Goal: Book appointment/travel/reservation

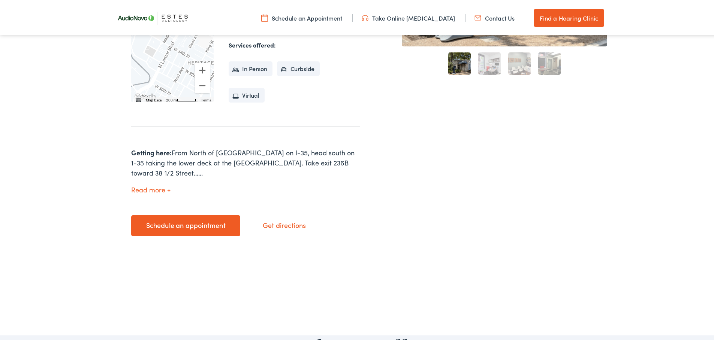
scroll to position [225, 0]
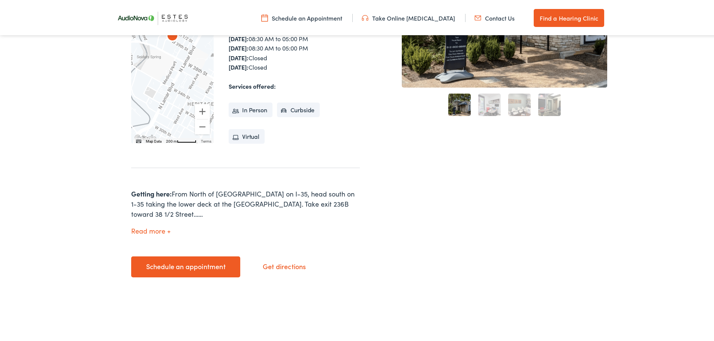
click at [201, 257] on link "Schedule an appointment" at bounding box center [185, 265] width 109 height 21
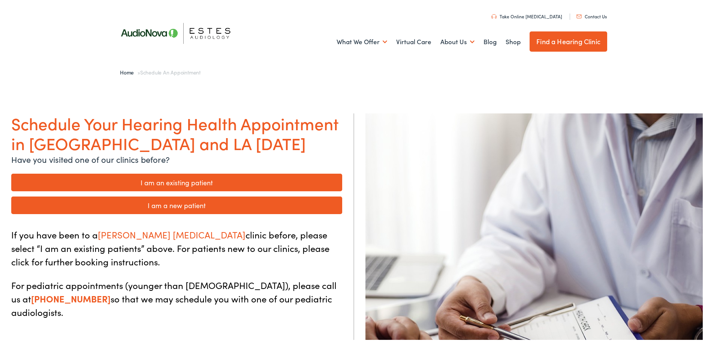
click at [208, 185] on link "I am an existing patient" at bounding box center [176, 181] width 331 height 18
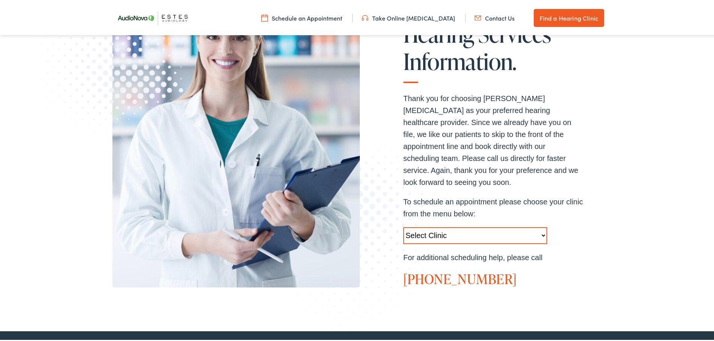
scroll to position [187, 0]
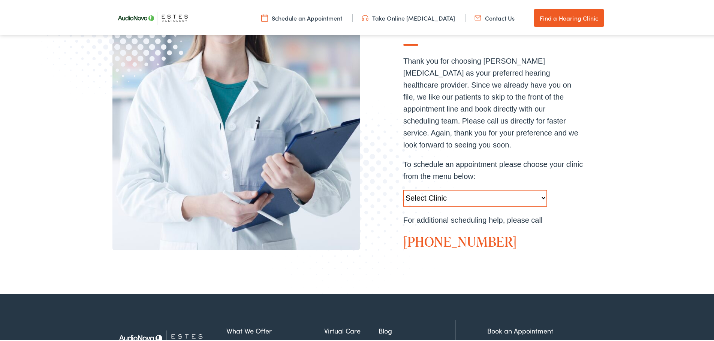
click at [474, 188] on select "Select Clinic [GEOGRAPHIC_DATA]-[GEOGRAPHIC_DATA]-[GEOGRAPHIC_DATA] [STREET_ADD…" at bounding box center [475, 196] width 144 height 17
select select "https://hearlifeagain.alpacaaudiology.com/locations/austin/"
click at [403, 188] on select "Select Clinic Austin-TX-AudioNova 1206 W. 38th Street Boerne-TX-AudioNova 1112 …" at bounding box center [475, 196] width 144 height 17
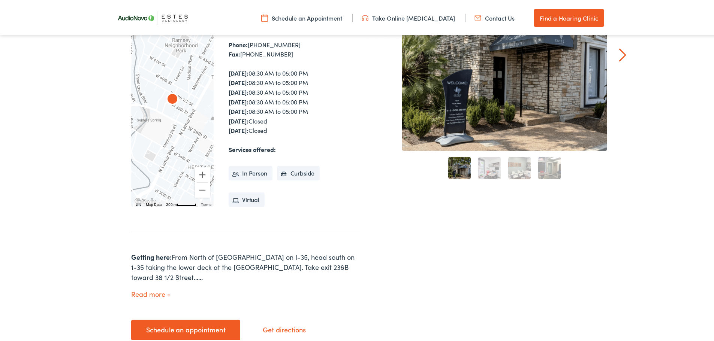
scroll to position [225, 0]
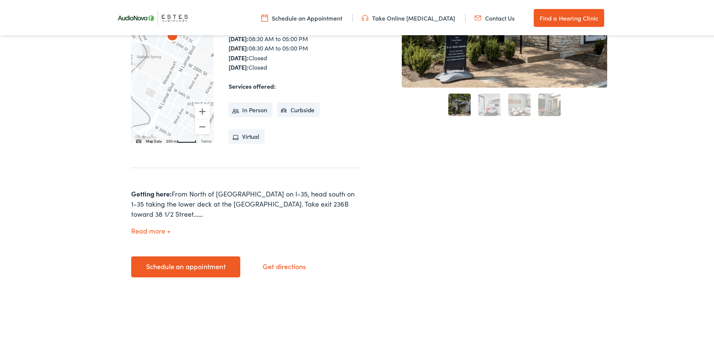
click at [199, 255] on link "Schedule an appointment" at bounding box center [185, 265] width 109 height 21
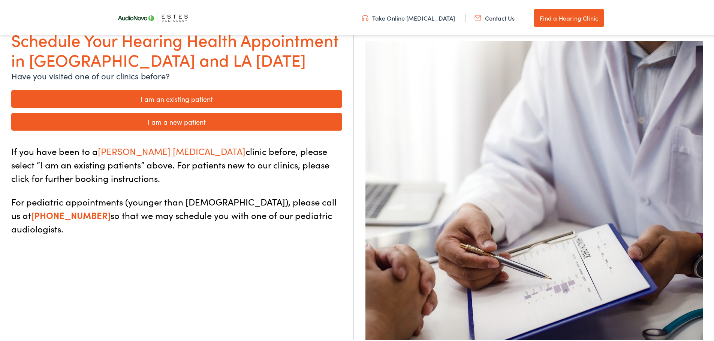
scroll to position [75, 0]
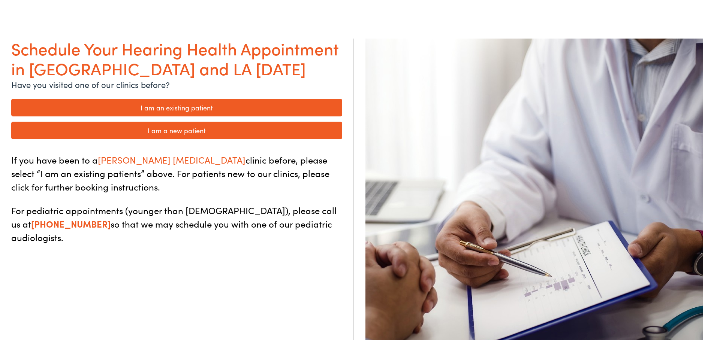
click at [229, 109] on link "I am an existing patient" at bounding box center [176, 106] width 331 height 18
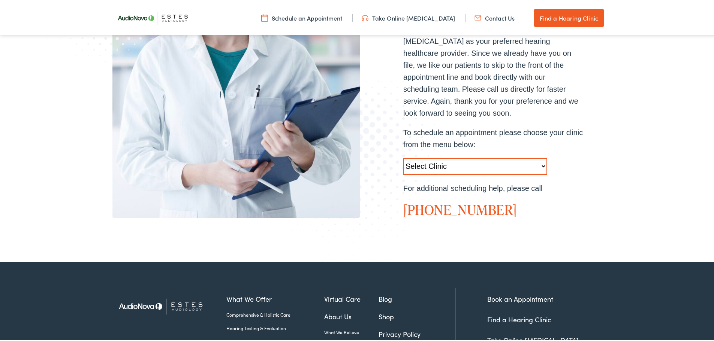
scroll to position [225, 0]
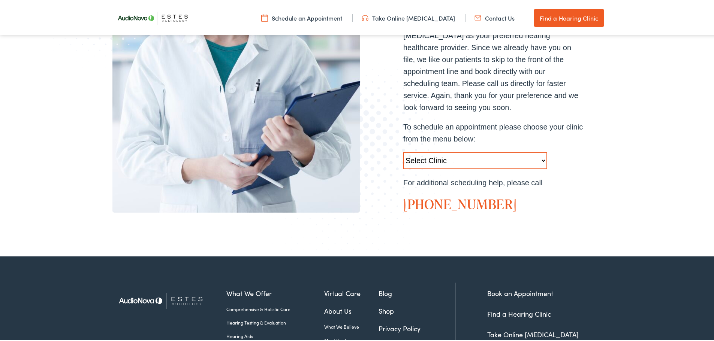
click at [522, 151] on select "Select Clinic Austin-TX-AudioNova 1206 W. 38th Street Boerne-TX-AudioNova 1112 …" at bounding box center [475, 159] width 144 height 17
select select "https://hearlifeagain.alpacaaudiology.com/locations/austin/"
click at [403, 151] on select "Select Clinic Austin-TX-AudioNova 1206 W. 38th Street Boerne-TX-AudioNova 1112 …" at bounding box center [475, 159] width 144 height 17
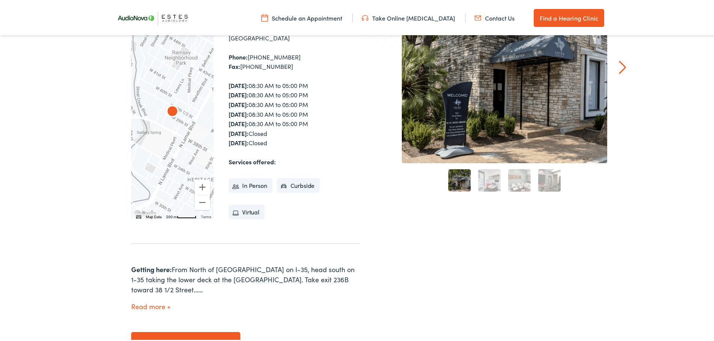
scroll to position [187, 0]
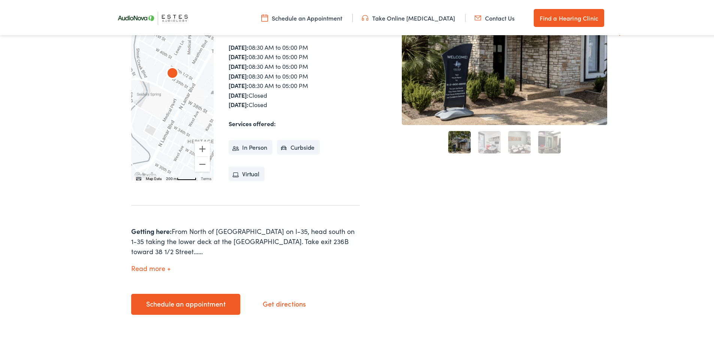
click at [255, 146] on li "In Person" at bounding box center [251, 146] width 44 height 15
click at [199, 293] on link "Schedule an appointment" at bounding box center [185, 303] width 109 height 21
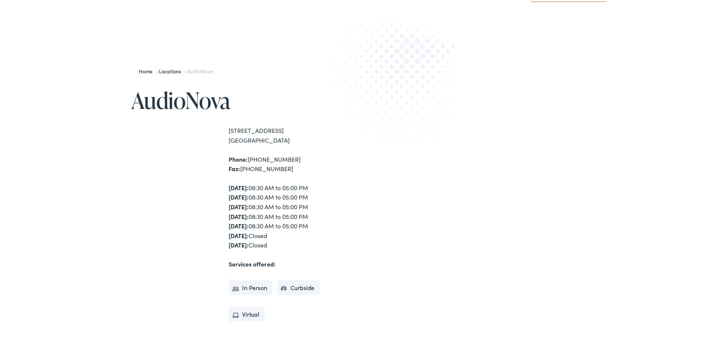
scroll to position [37, 0]
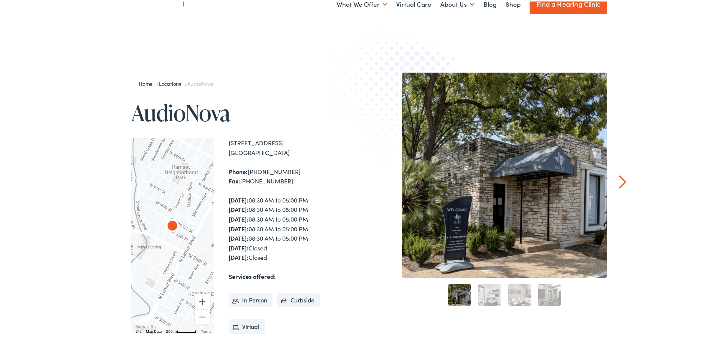
click at [492, 293] on link "2" at bounding box center [489, 294] width 22 height 22
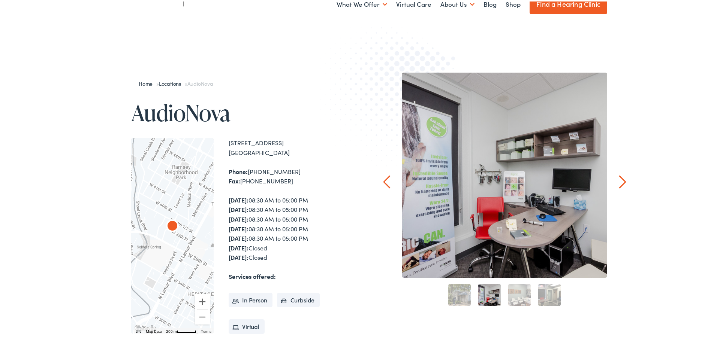
click at [510, 295] on link "3" at bounding box center [519, 294] width 22 height 22
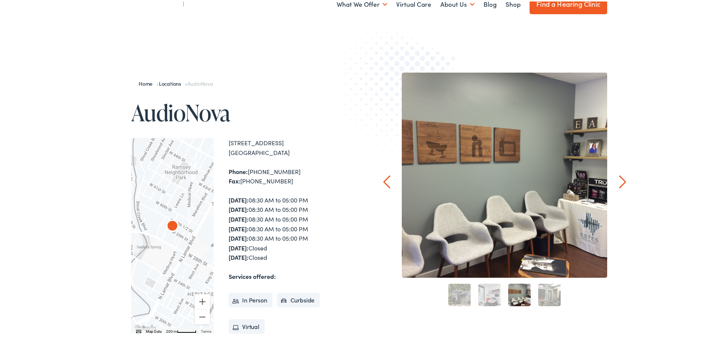
click at [556, 294] on link "4" at bounding box center [549, 294] width 22 height 22
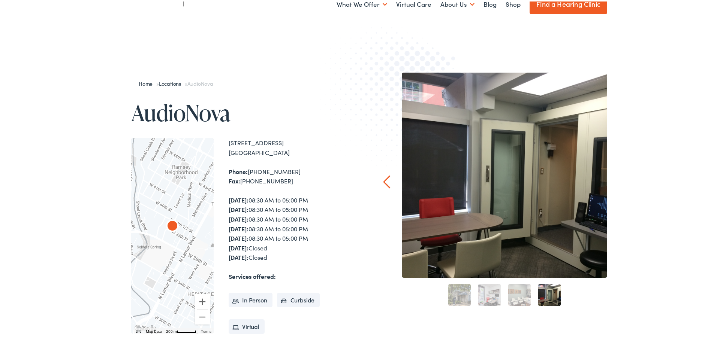
click at [458, 292] on link "1" at bounding box center [459, 294] width 22 height 22
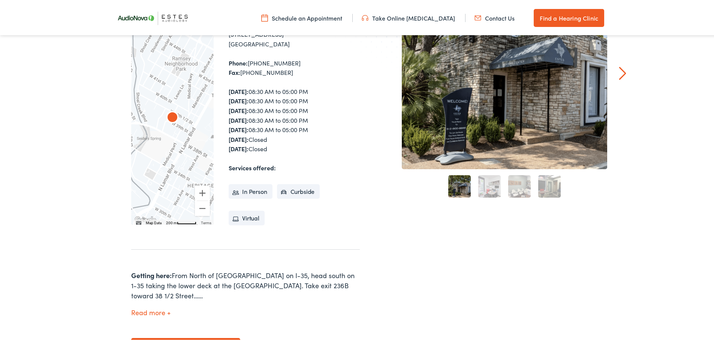
scroll to position [187, 0]
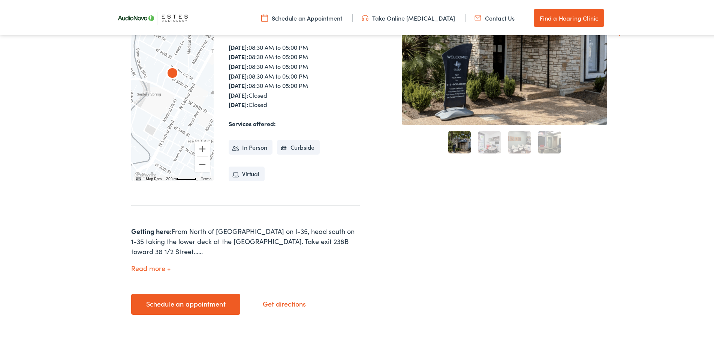
click at [178, 293] on link "Schedule an appointment" at bounding box center [185, 303] width 109 height 21
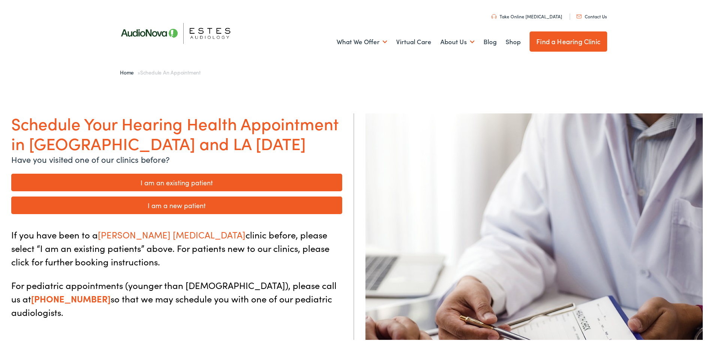
click at [249, 185] on link "I am an existing patient" at bounding box center [176, 181] width 331 height 18
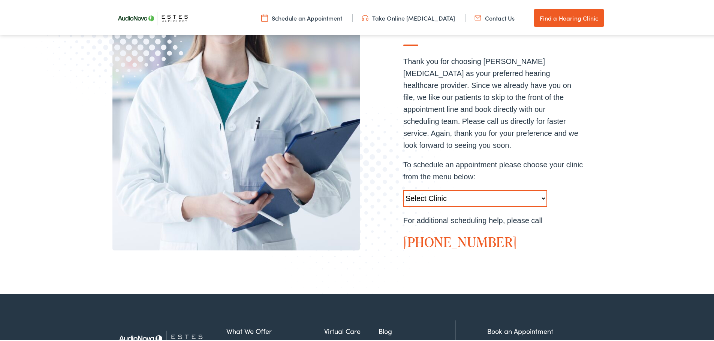
scroll to position [187, 0]
click at [510, 188] on select "Select Clinic Austin-TX-AudioNova 1206 W. 38th Street Boerne-TX-AudioNova 1112 …" at bounding box center [475, 196] width 144 height 17
select select "https://hearlifeagain.alpacaaudiology.com/locations/austin/"
click at [403, 188] on select "Select Clinic Austin-TX-AudioNova 1206 W. 38th Street Boerne-TX-AudioNova 1112 …" at bounding box center [475, 196] width 144 height 17
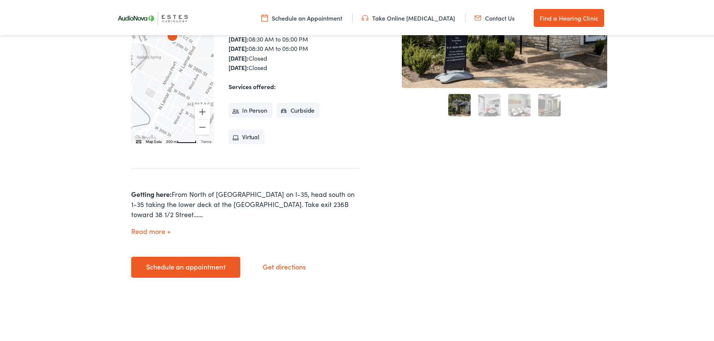
scroll to position [225, 0]
click at [162, 226] on button "Read more" at bounding box center [150, 230] width 39 height 8
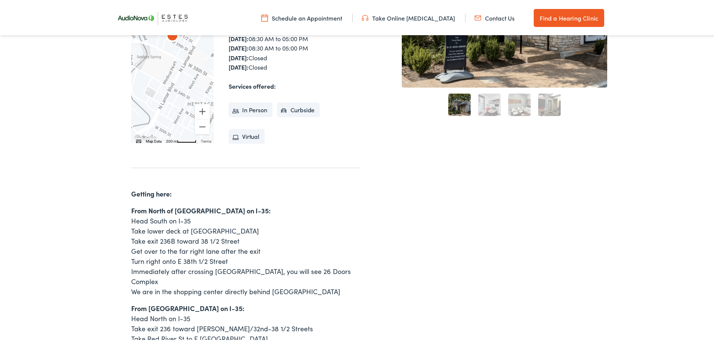
scroll to position [0, 0]
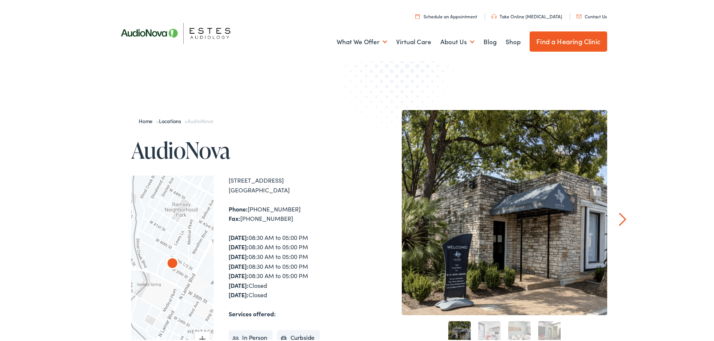
click at [475, 15] on link "Schedule an Appointment" at bounding box center [446, 15] width 62 height 6
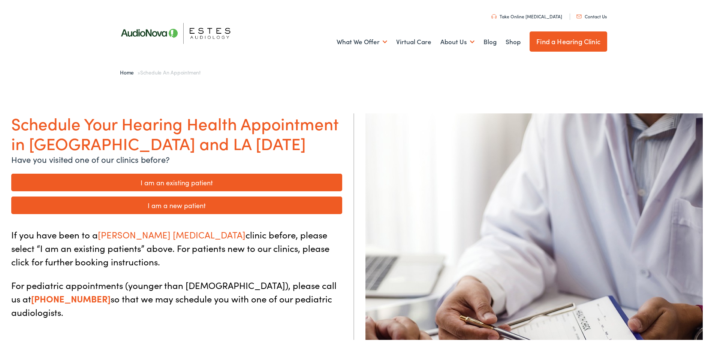
click at [597, 16] on link "Contact Us" at bounding box center [591, 15] width 30 height 6
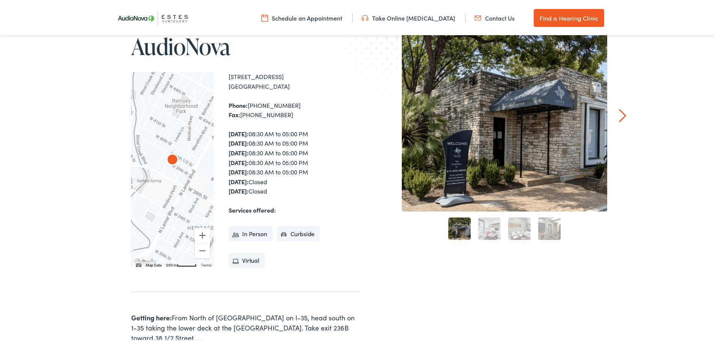
scroll to position [75, 0]
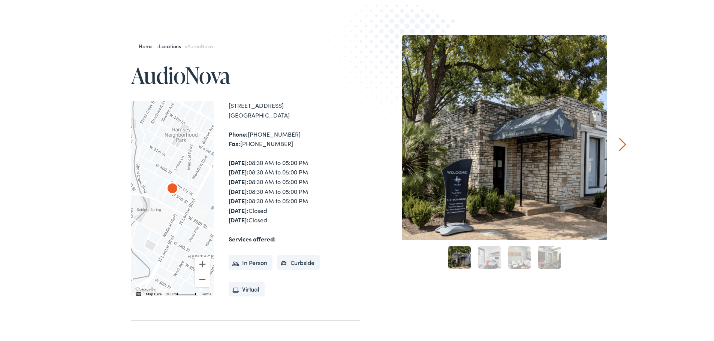
click at [620, 145] on link "Next" at bounding box center [622, 142] width 7 height 13
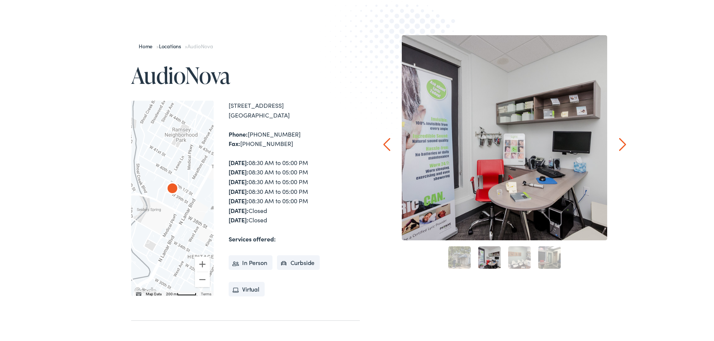
click at [619, 147] on link "Next" at bounding box center [622, 142] width 7 height 13
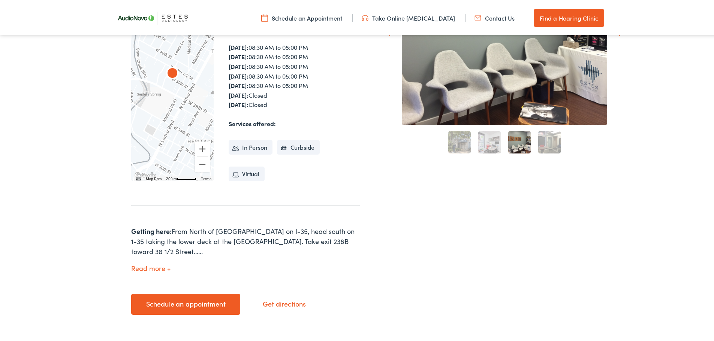
scroll to position [0, 0]
